Goal: Task Accomplishment & Management: Complete application form

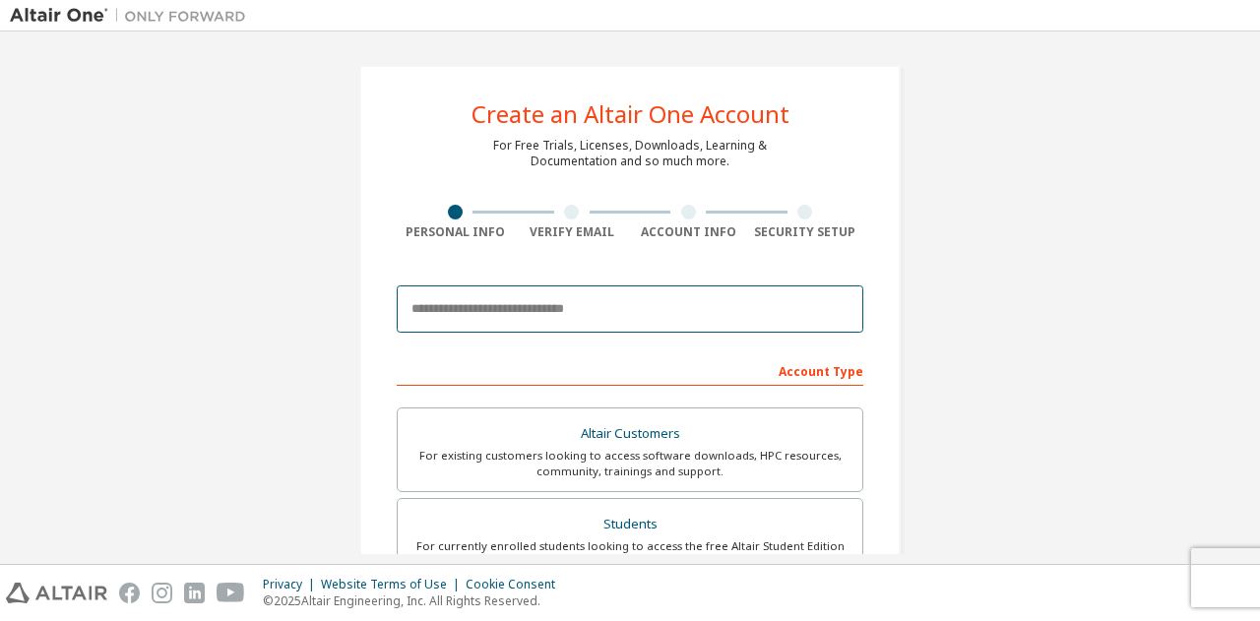
click at [623, 297] on input "email" at bounding box center [630, 309] width 467 height 47
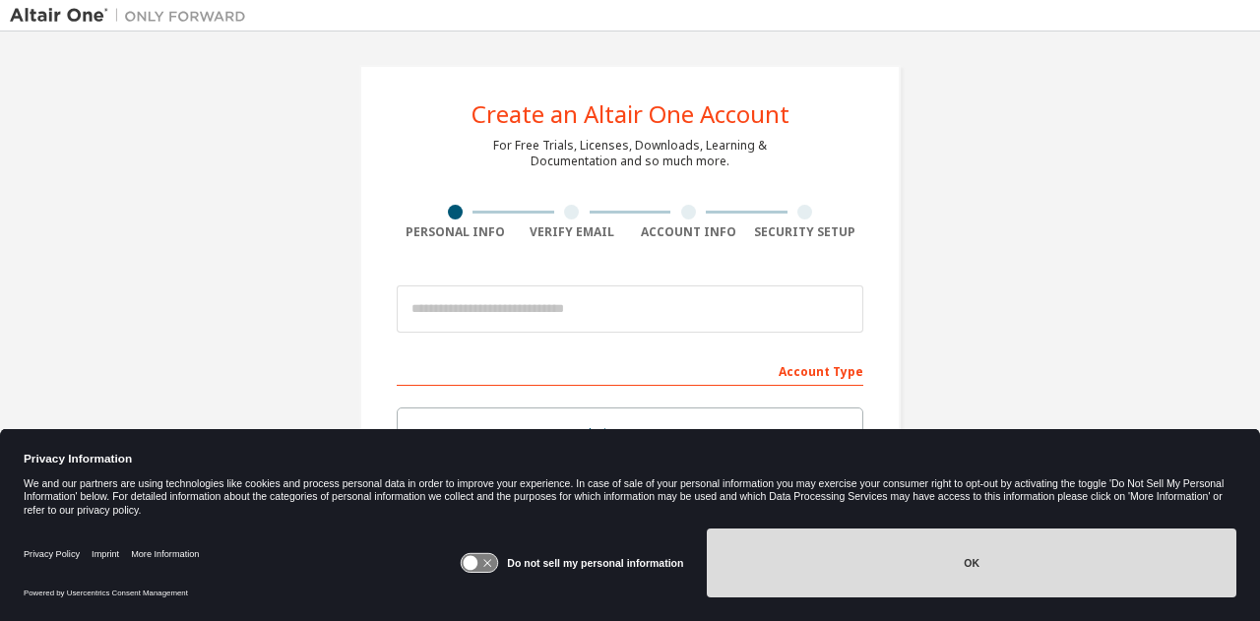
click at [796, 571] on button "OK" at bounding box center [972, 563] width 530 height 69
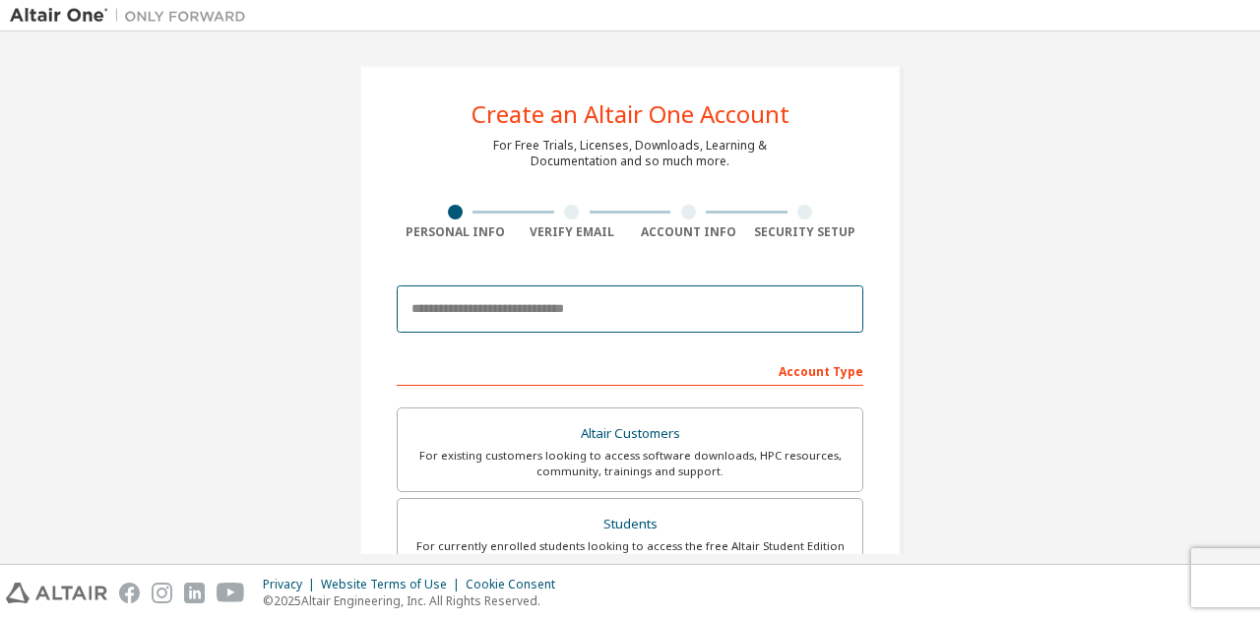
click at [675, 316] on input "email" at bounding box center [630, 309] width 467 height 47
type input "**********"
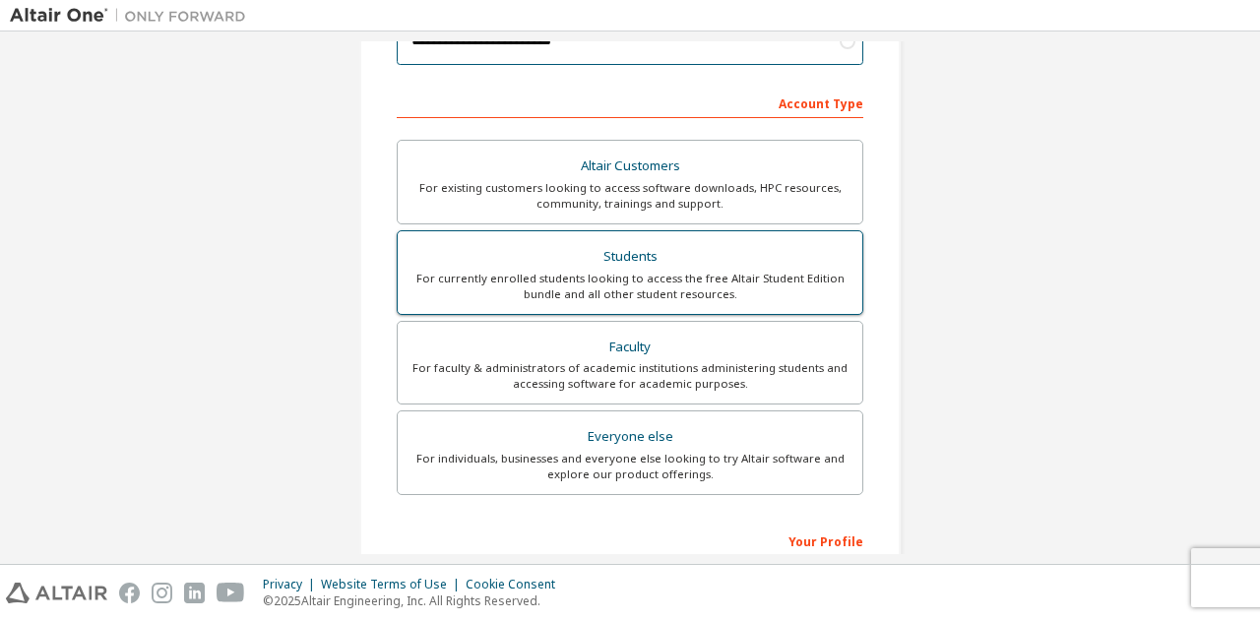
scroll to position [226, 0]
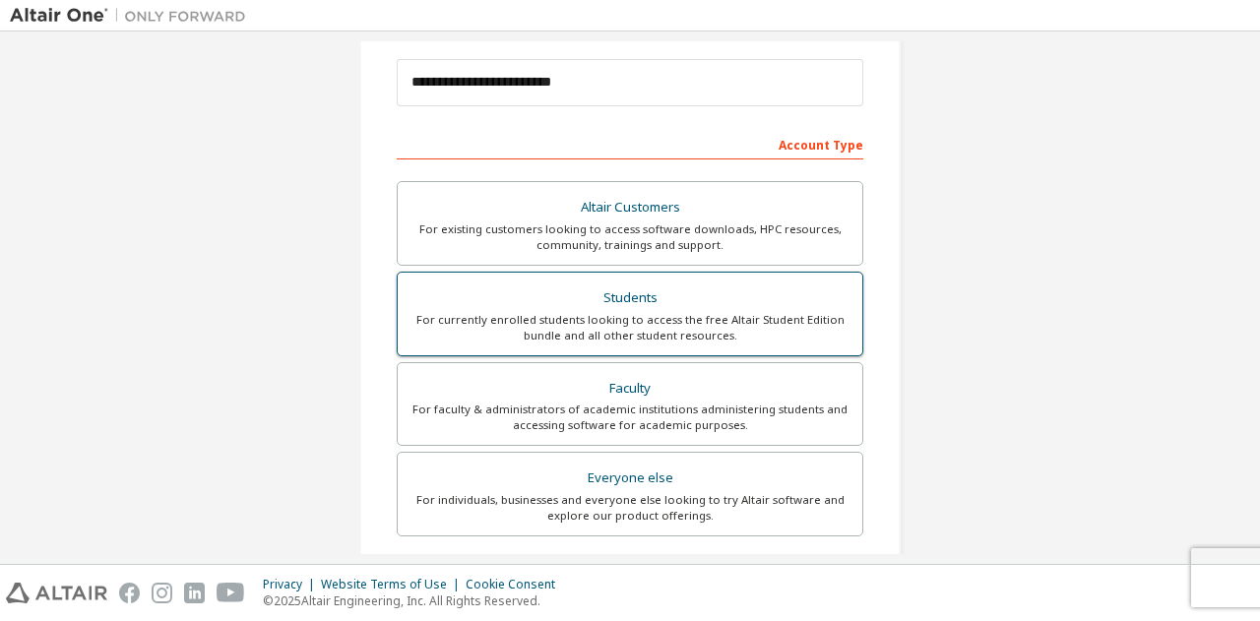
click at [685, 293] on div "Students" at bounding box center [630, 299] width 441 height 28
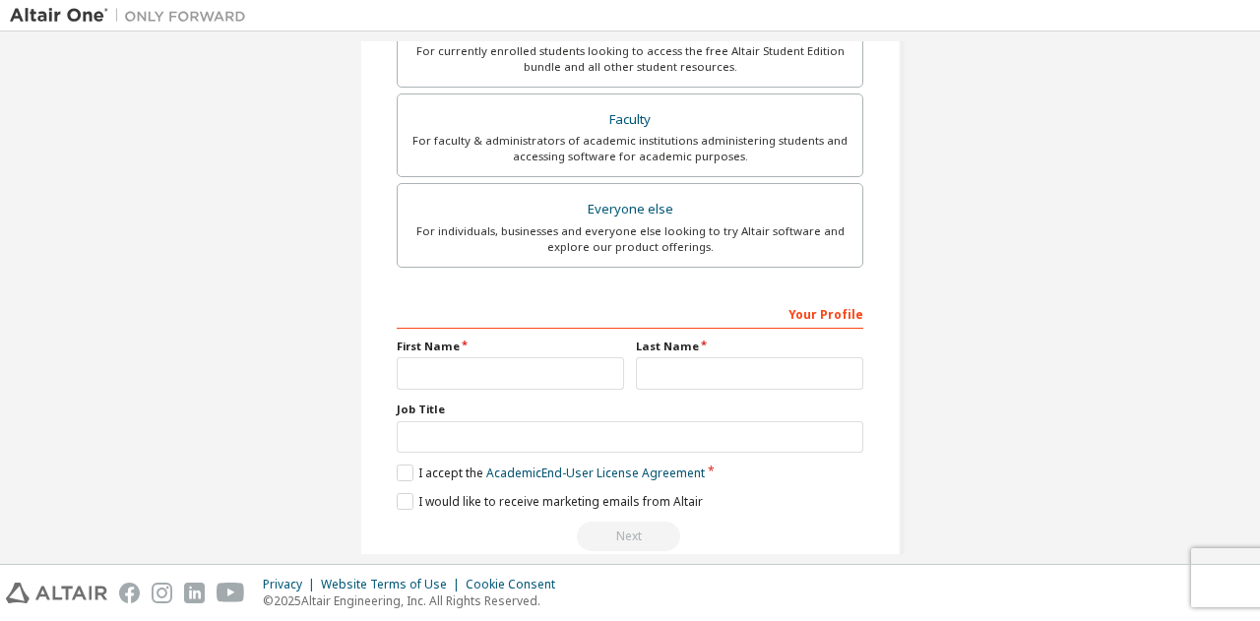
scroll to position [498, 0]
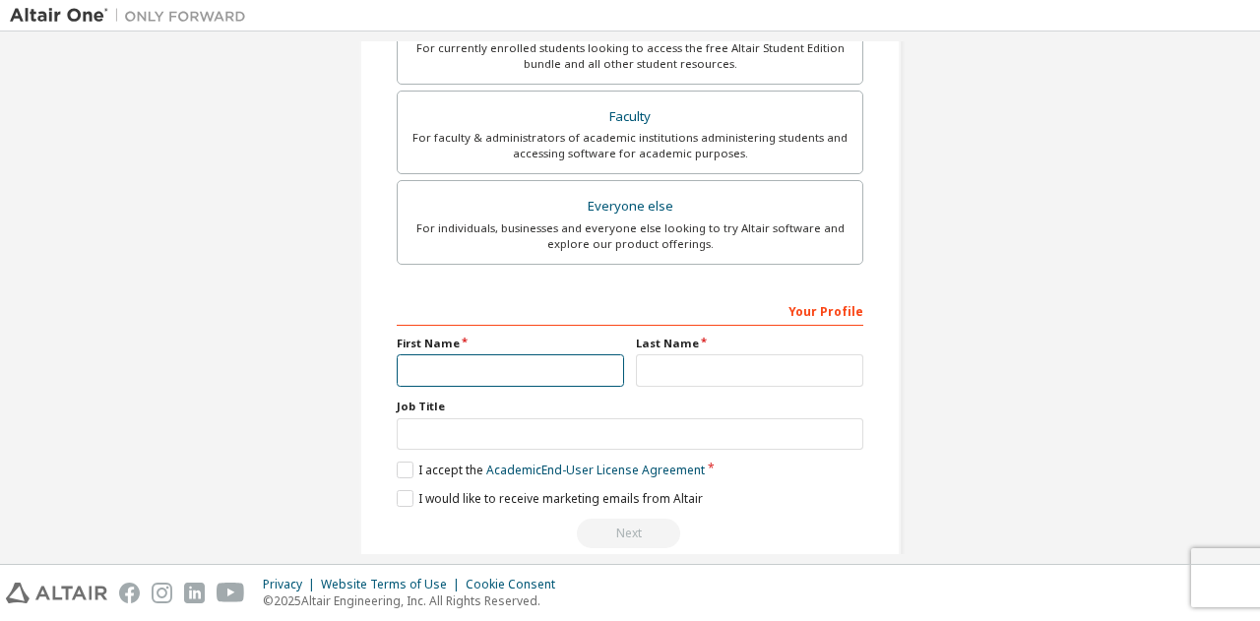
click at [467, 372] on input "text" at bounding box center [510, 370] width 227 height 32
type input "*****"
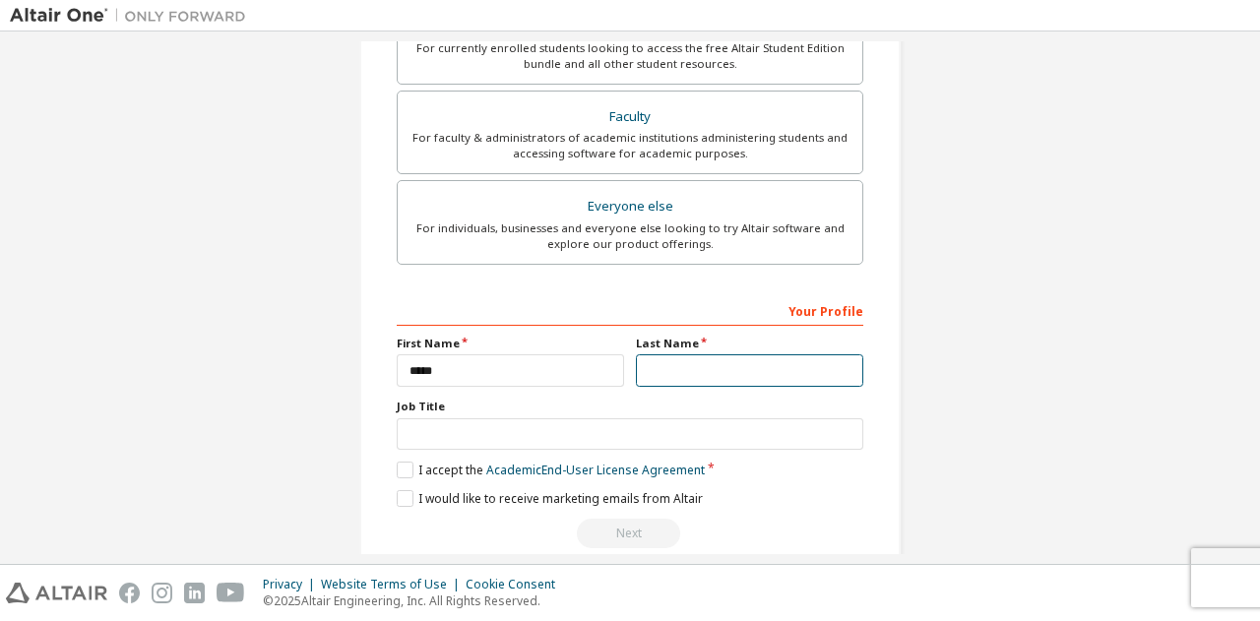
click at [675, 364] on input "text" at bounding box center [749, 370] width 227 height 32
type input "******"
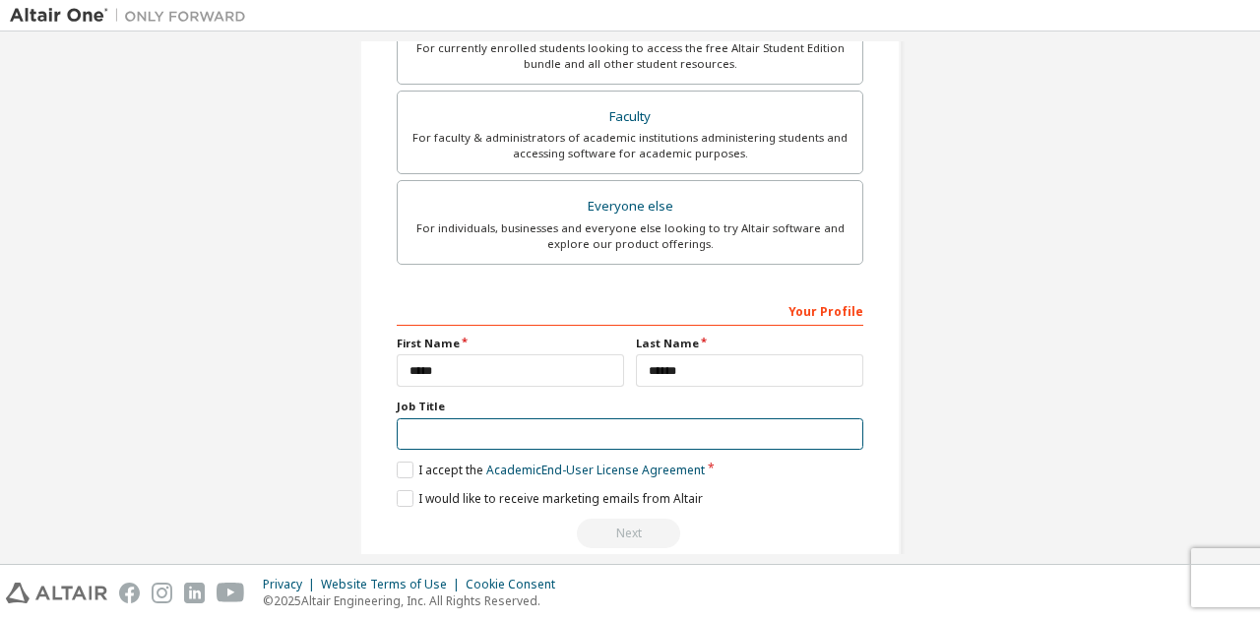
click at [715, 422] on input "text" at bounding box center [630, 434] width 467 height 32
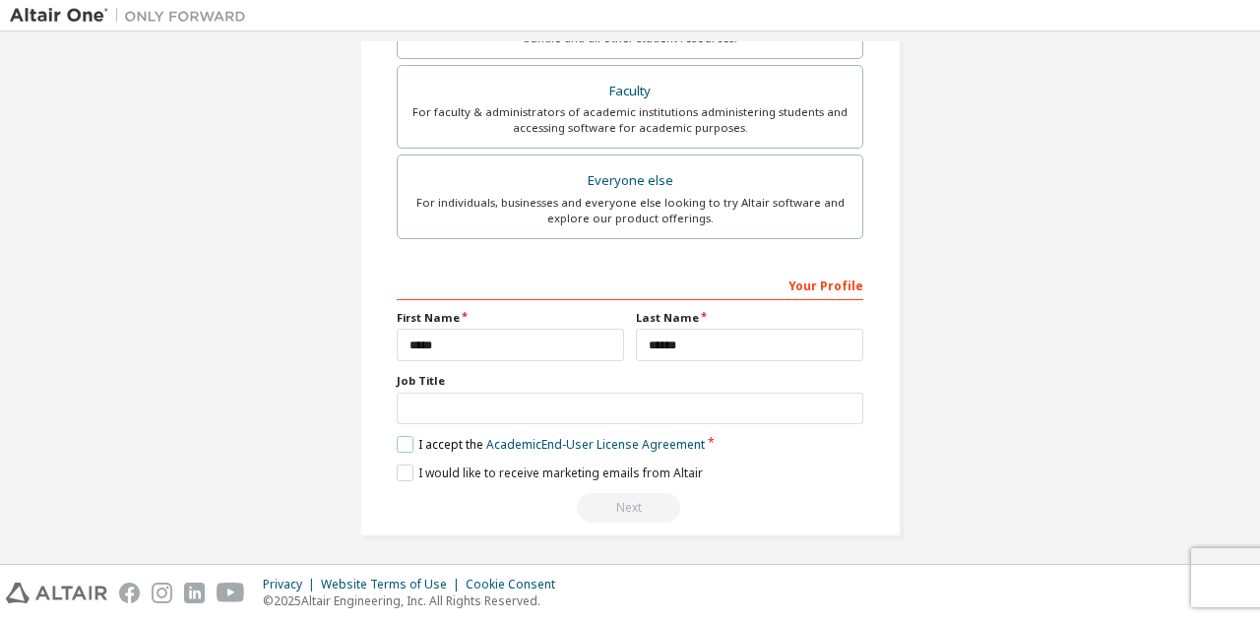
click at [410, 436] on label "I accept the Academic End-User License Agreement" at bounding box center [551, 444] width 308 height 17
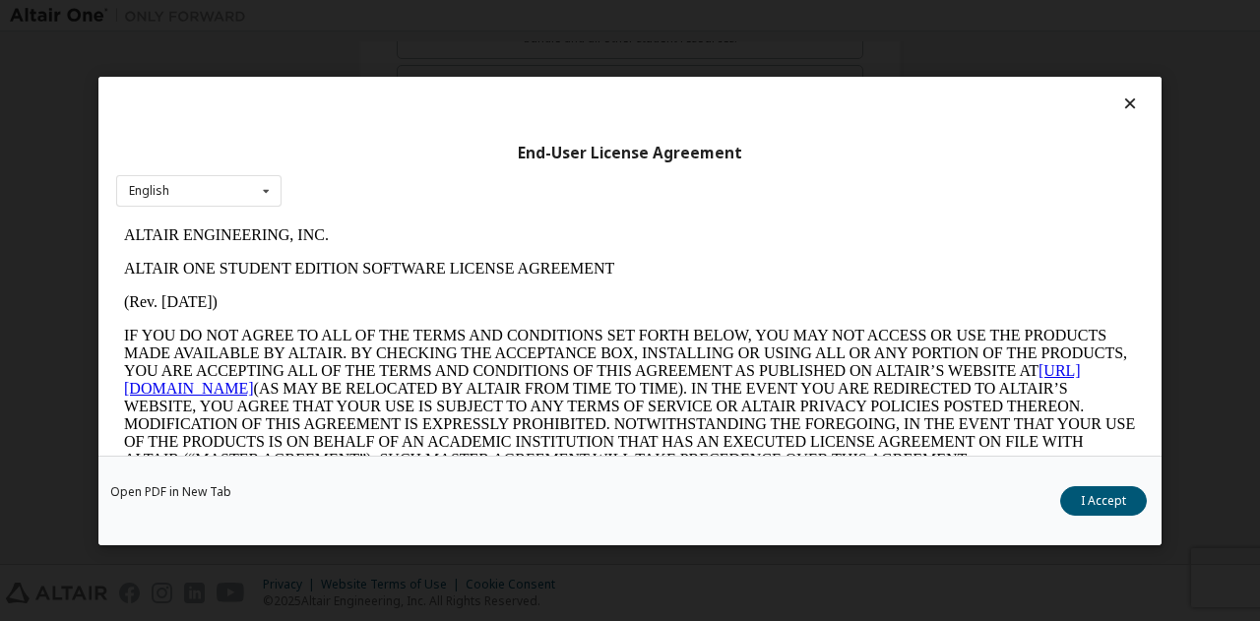
scroll to position [0, 0]
click at [1098, 487] on button "I Accept" at bounding box center [1103, 500] width 87 height 30
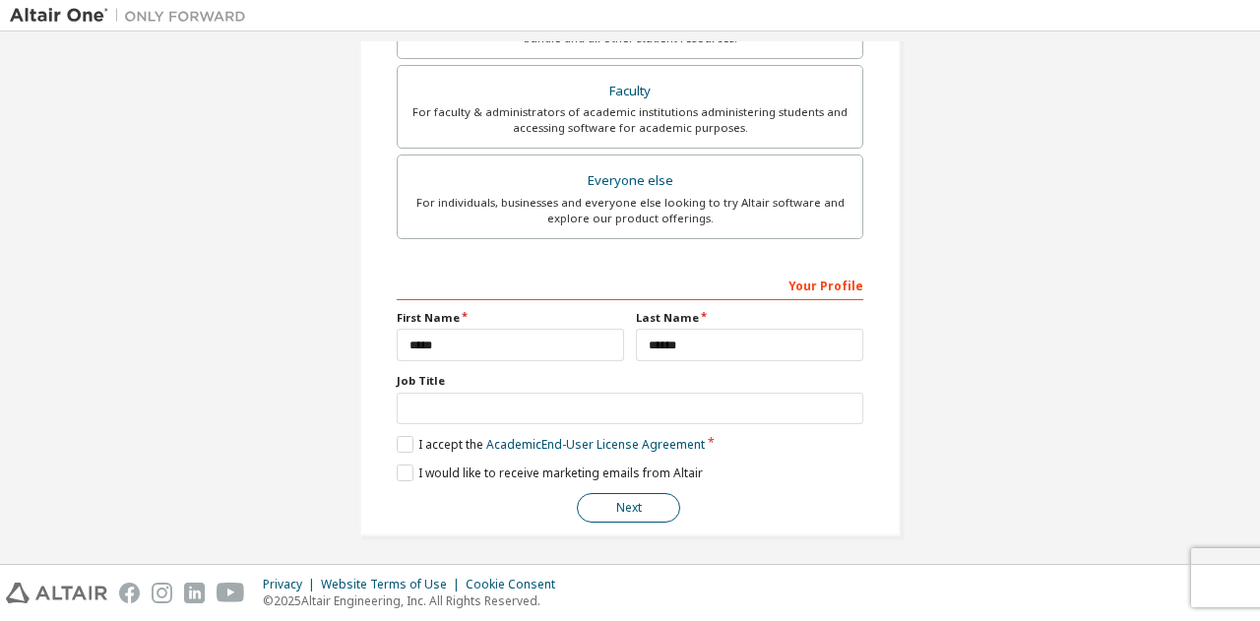
click at [641, 505] on button "Next" at bounding box center [628, 508] width 103 height 30
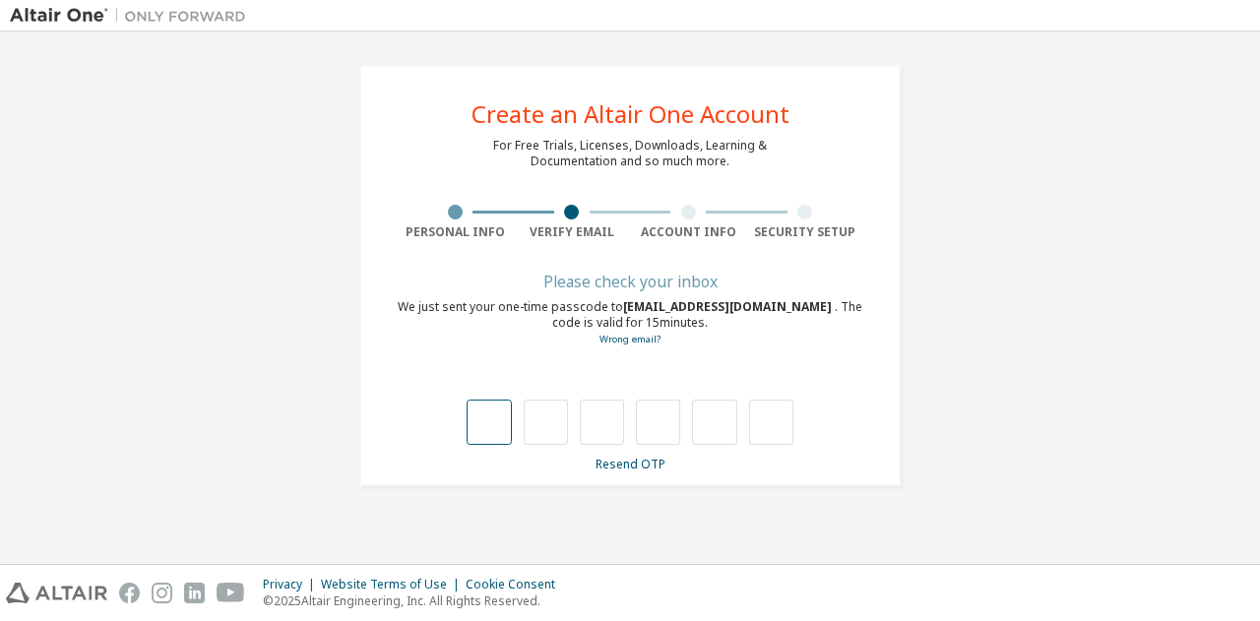
type input "*"
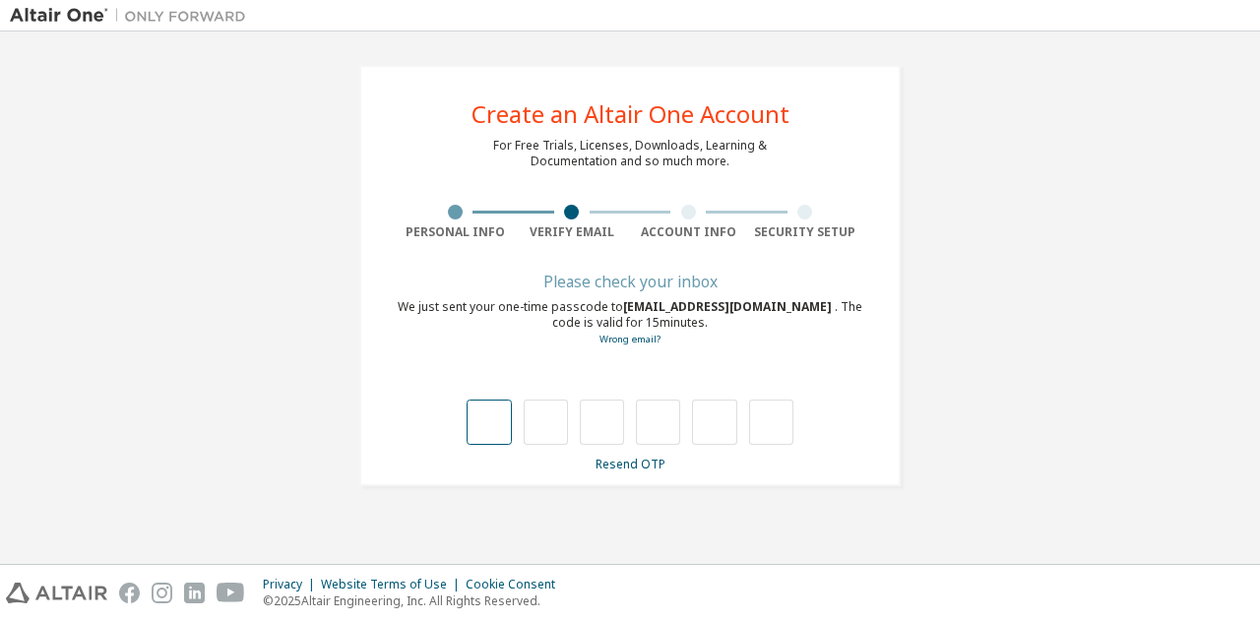
type input "*"
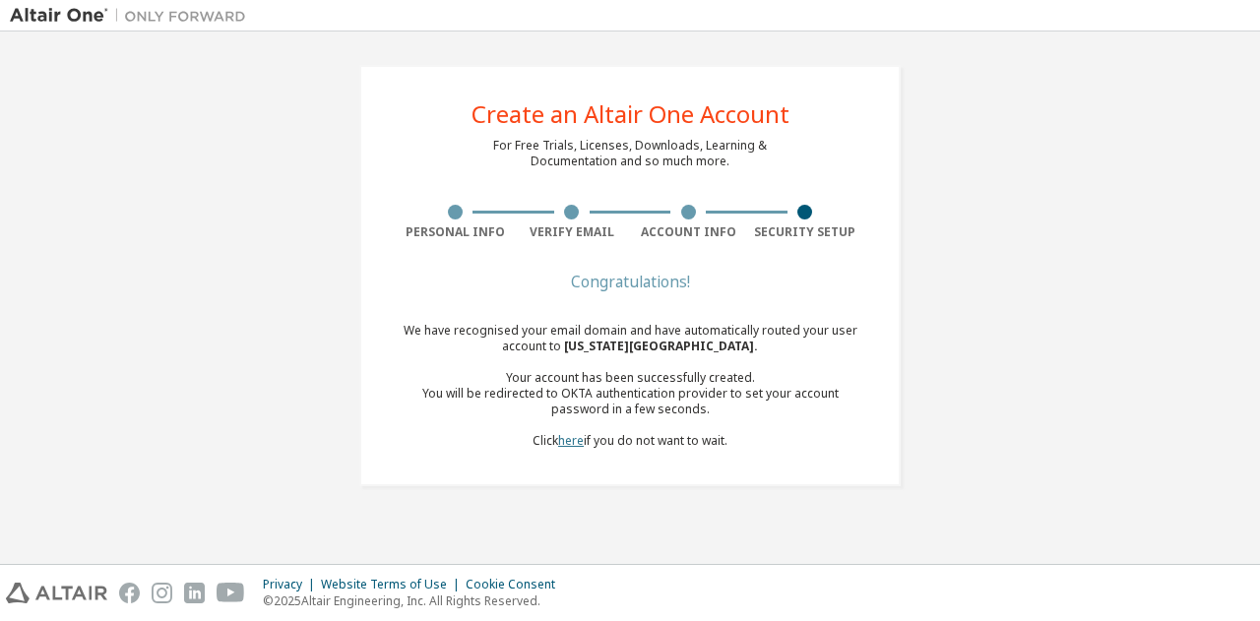
click at [569, 440] on link "here" at bounding box center [571, 440] width 26 height 17
